Goal: Task Accomplishment & Management: Complete application form

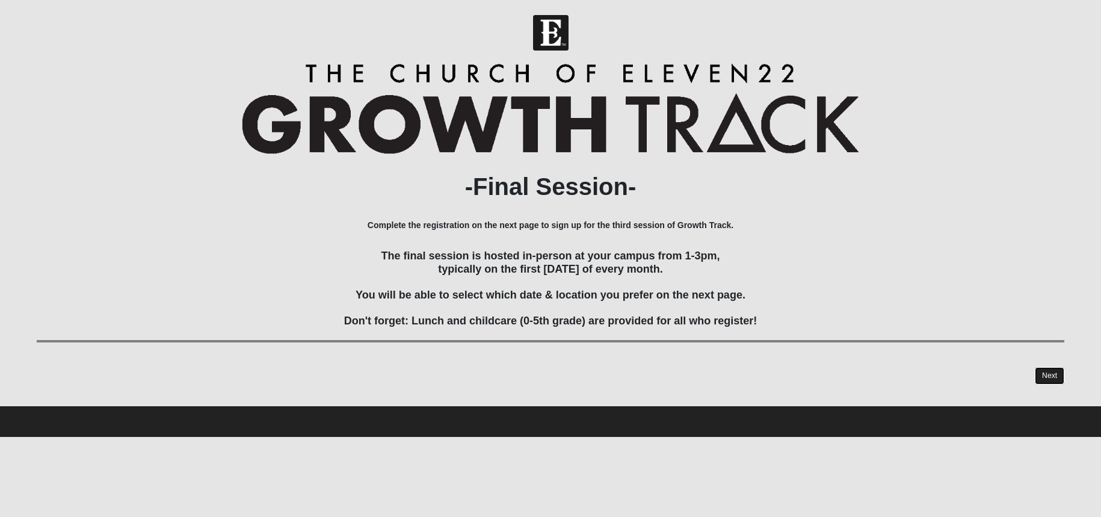
click at [1052, 376] on link "Next" at bounding box center [1048, 375] width 29 height 17
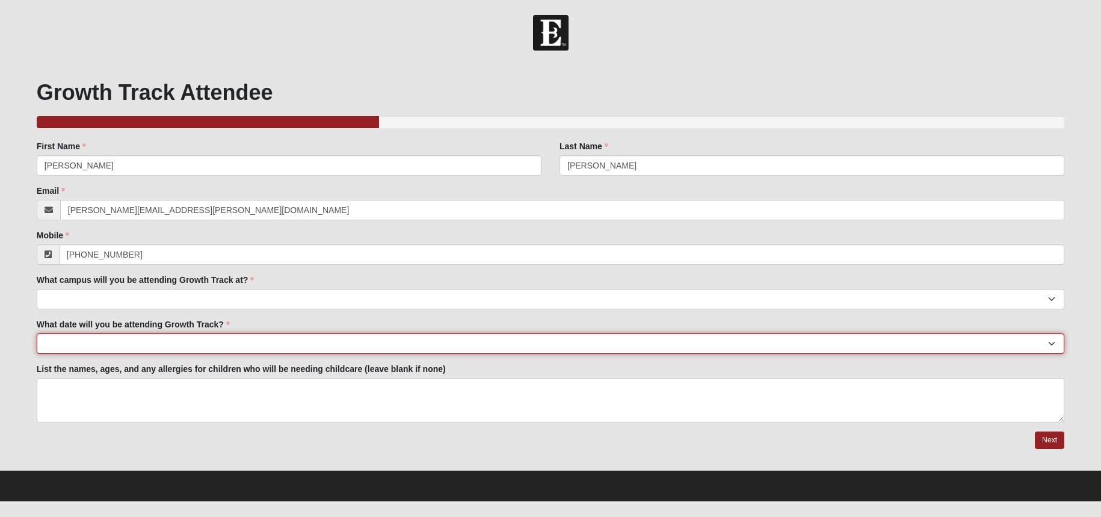
click at [195, 345] on select "[DATE] [DATE] [DATE] [DATE] [DATE] [DATE] [DATE] [DATE] [DATE] [DATE] [DATE]." at bounding box center [551, 343] width 1028 height 20
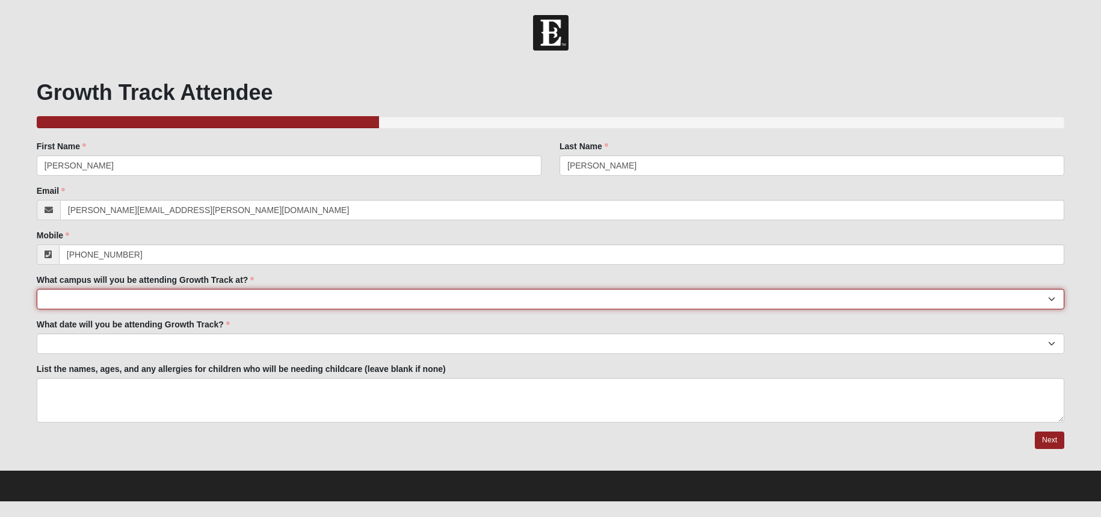
click at [195, 292] on select "[GEOGRAPHIC_DATA] Eleven22 Online [PERSON_NAME][GEOGRAPHIC_DATA] Mandarin [GEOG…" at bounding box center [551, 299] width 1028 height 20
click at [127, 296] on select "[GEOGRAPHIC_DATA] Eleven22 Online [PERSON_NAME][GEOGRAPHIC_DATA] Mandarin [GEOG…" at bounding box center [551, 299] width 1028 height 20
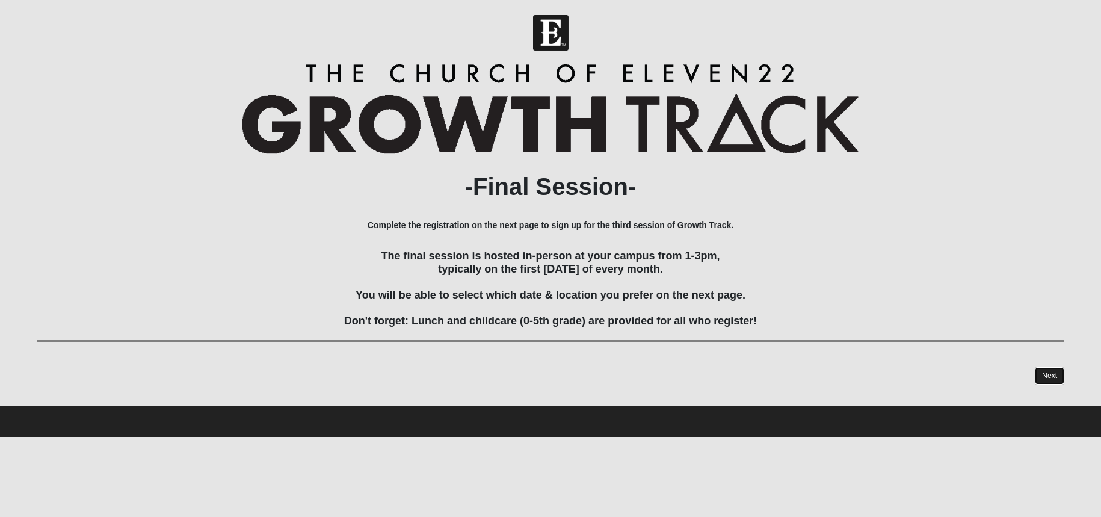
click at [1052, 367] on link "Next" at bounding box center [1048, 375] width 29 height 17
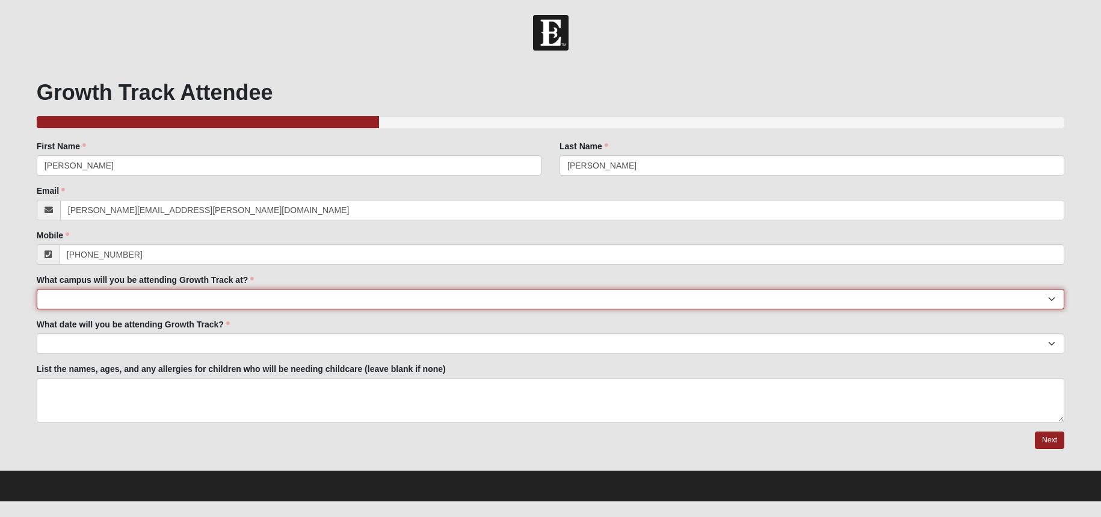
click at [119, 293] on select "[GEOGRAPHIC_DATA] Eleven22 Online [PERSON_NAME][GEOGRAPHIC_DATA] Mandarin [GEOG…" at bounding box center [551, 299] width 1028 height 20
select select "10"
click at [37, 289] on select "[GEOGRAPHIC_DATA] Eleven22 Online [PERSON_NAME][GEOGRAPHIC_DATA] Mandarin [GEOG…" at bounding box center [551, 299] width 1028 height 20
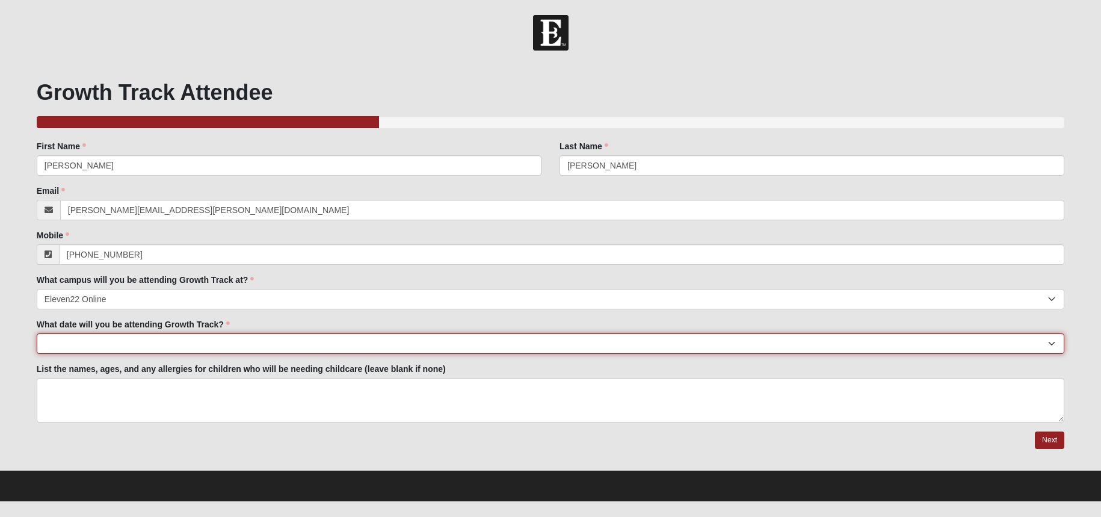
click at [126, 346] on select "[DATE] [DATE] [DATE] [DATE] [DATE] [DATE] [DATE] [DATE] [DATE] [DATE] [DATE]." at bounding box center [551, 343] width 1028 height 20
select select "[DATE]."
click at [37, 333] on select "[DATE] [DATE] [DATE] [DATE] [DATE] [DATE] [DATE] [DATE] [DATE] [DATE] [DATE]." at bounding box center [551, 343] width 1028 height 20
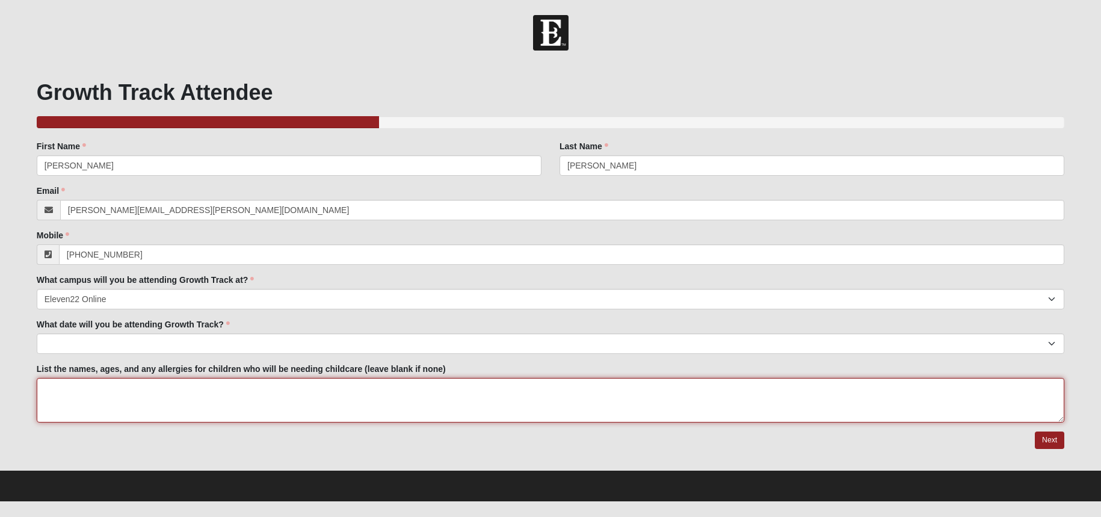
click at [115, 400] on textarea "List the names, ages, and any allergies for children who will be needing childc…" at bounding box center [551, 400] width 1028 height 45
type textarea "none"
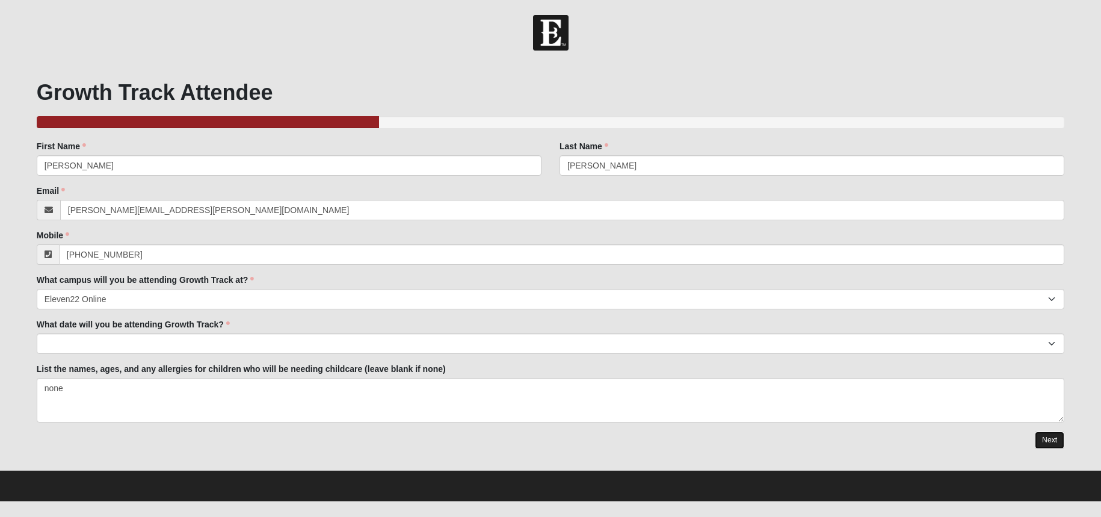
click at [1058, 423] on link "Next" at bounding box center [1048, 439] width 29 height 17
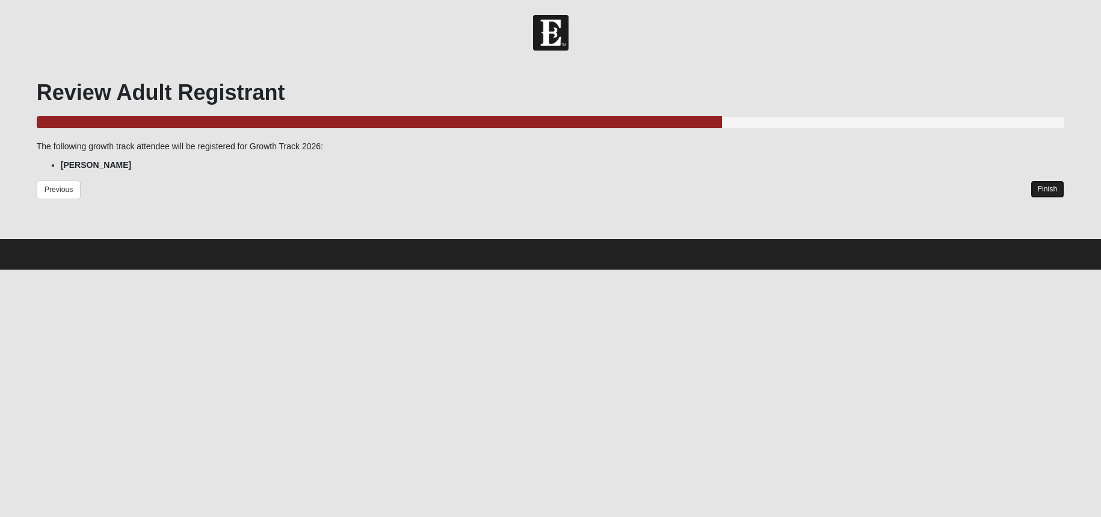
click at [1039, 181] on link "Finish" at bounding box center [1047, 188] width 34 height 17
